Goal: Find specific page/section: Find specific page/section

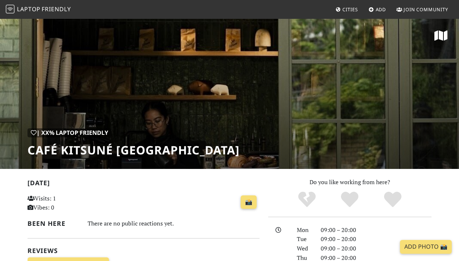
click at [42, 6] on span "Friendly" at bounding box center [56, 9] width 29 height 8
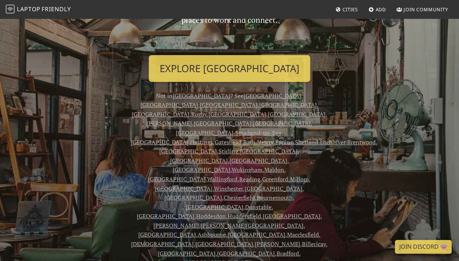
scroll to position [99, 0]
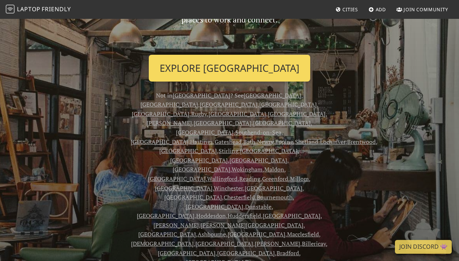
click at [193, 65] on link "Explore London" at bounding box center [230, 68] width 162 height 27
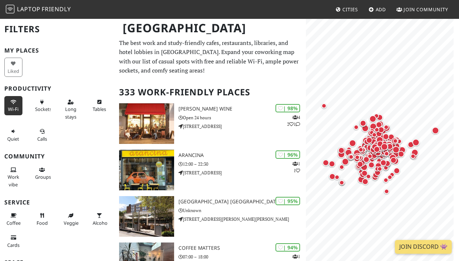
click at [11, 102] on icon at bounding box center [14, 102] width 6 height 5
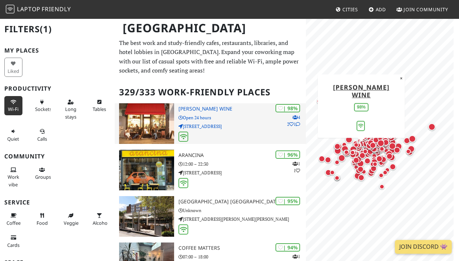
click at [200, 107] on h3 "[PERSON_NAME] Wine" at bounding box center [242, 109] width 127 height 6
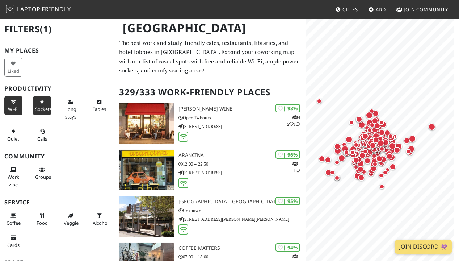
click at [38, 104] on button "Sockets" at bounding box center [42, 105] width 18 height 19
click at [70, 108] on span "Long stays" at bounding box center [70, 113] width 11 height 14
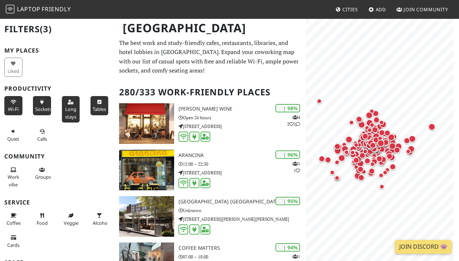
click at [97, 100] on icon at bounding box center [100, 102] width 6 height 5
click at [12, 219] on span "Coffee" at bounding box center [14, 222] width 14 height 7
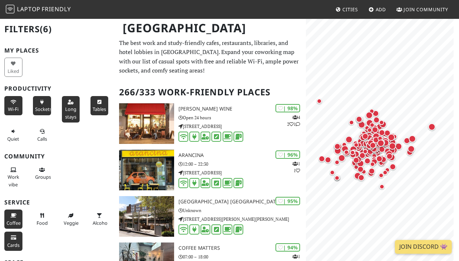
click at [12, 235] on icon at bounding box center [14, 237] width 6 height 5
click at [37, 209] on button "Food" at bounding box center [42, 218] width 18 height 19
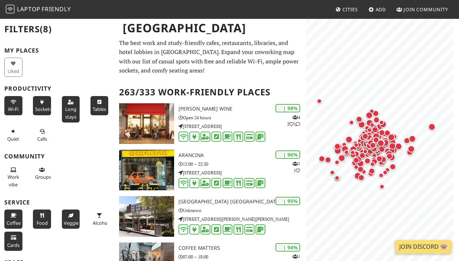
click at [66, 219] on span "Veggie" at bounding box center [71, 222] width 15 height 7
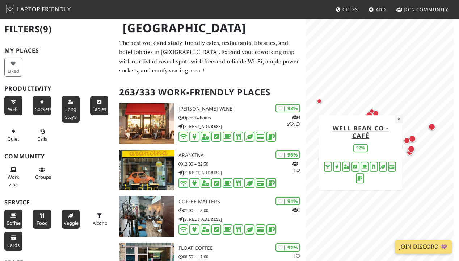
click at [399, 119] on button "×" at bounding box center [398, 119] width 7 height 8
